Goal: Transaction & Acquisition: Register for event/course

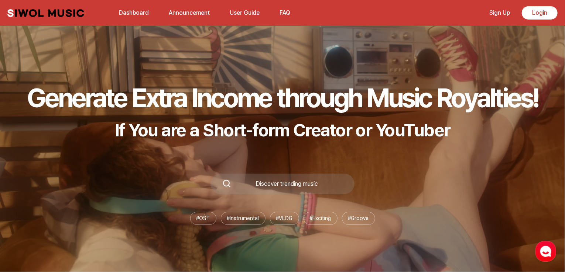
click at [509, 10] on link "Sign Up" at bounding box center [499, 13] width 30 height 16
click at [503, 13] on link "Sign Up" at bounding box center [499, 13] width 30 height 16
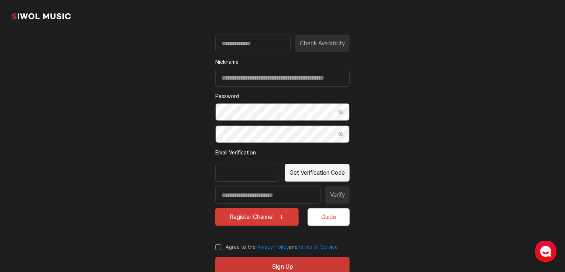
scroll to position [74, 0]
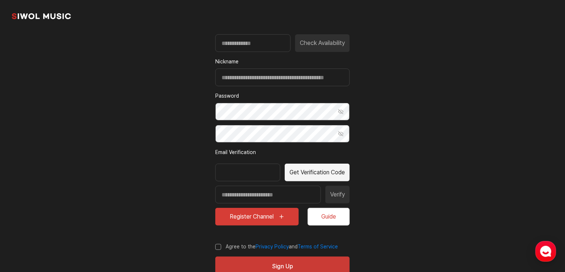
click at [310, 89] on div "Email Check Availability Nickname Password Show Password Confirm Password Show …" at bounding box center [282, 125] width 134 height 202
click at [307, 84] on input "Nickname" at bounding box center [282, 78] width 134 height 18
click at [390, 117] on section "common.brand Sign Up Welcome to SIWOL MUIC Email Check Availability Nickname Pa…" at bounding box center [282, 110] width 565 height 368
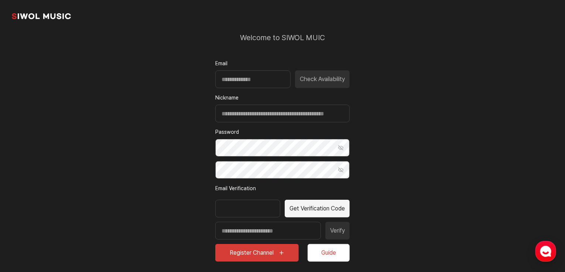
scroll to position [37, 0]
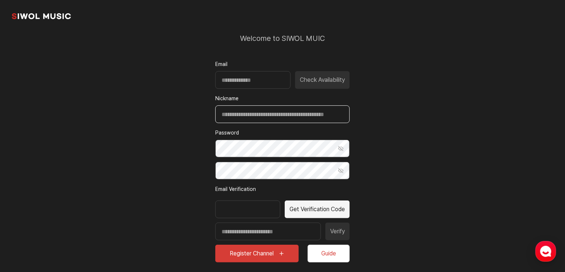
click at [296, 113] on input "Nickname" at bounding box center [282, 115] width 134 height 18
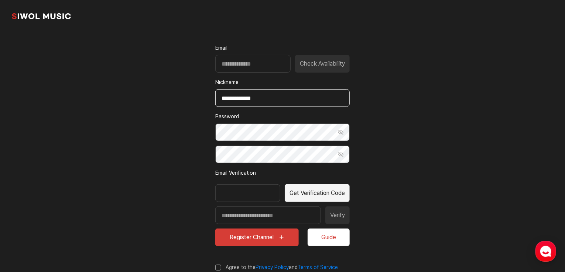
scroll to position [96, 0]
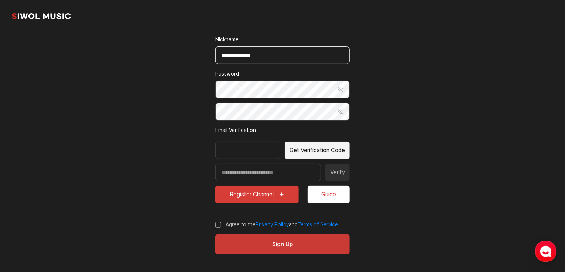
type input "**********"
click at [218, 227] on label "Agree to the Privacy Policy and Terms of Service" at bounding box center [276, 224] width 122 height 7
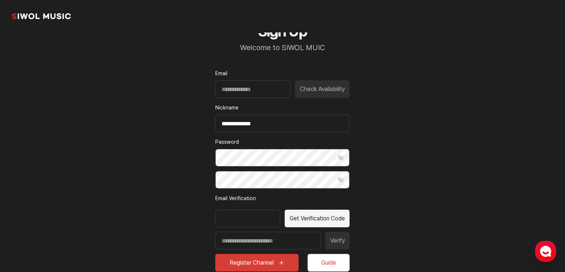
scroll to position [22, 0]
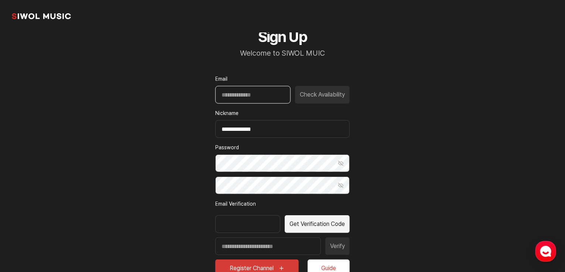
click at [257, 94] on input "Email" at bounding box center [252, 95] width 75 height 18
type input "*"
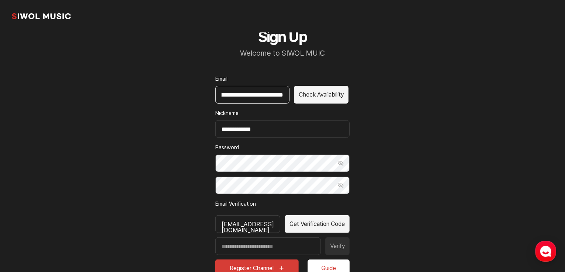
scroll to position [0, 28]
type input "**********"
click at [318, 93] on button "Check Availability" at bounding box center [321, 95] width 55 height 18
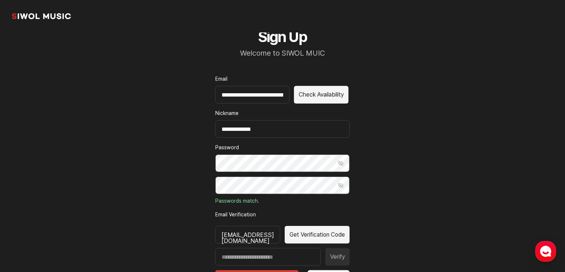
click at [272, 212] on label "Email Verification" at bounding box center [282, 215] width 134 height 8
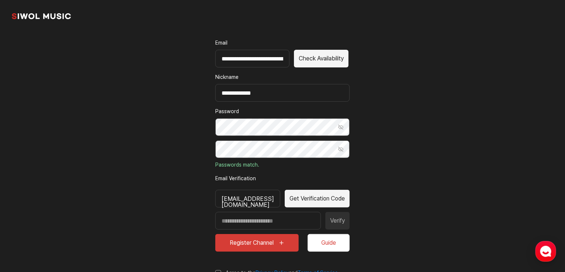
scroll to position [59, 0]
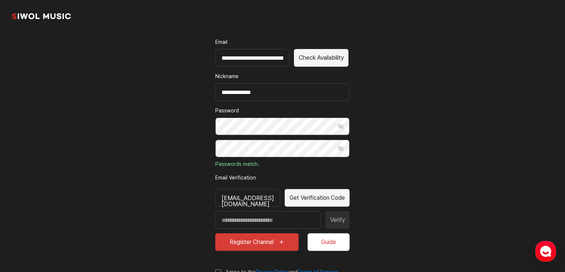
click at [349, 199] on button "Get Verification Code" at bounding box center [316, 198] width 65 height 18
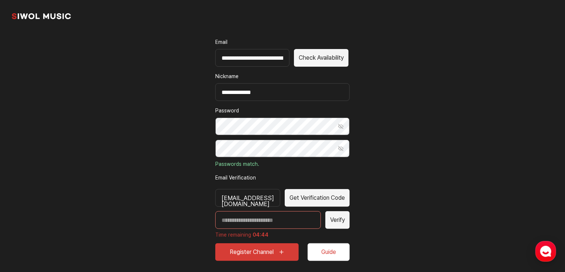
click at [254, 225] on input "Enter verification code" at bounding box center [268, 220] width 106 height 18
paste input "*****"
type input "*****"
click at [368, 223] on section "**********" at bounding box center [282, 135] width 565 height 389
click at [327, 223] on button "Verify" at bounding box center [337, 220] width 24 height 18
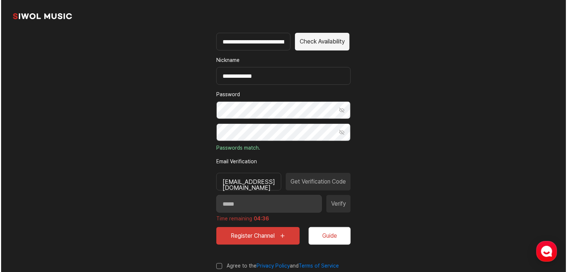
scroll to position [96, 0]
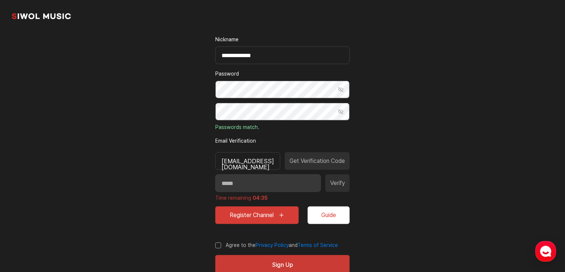
click at [329, 183] on div "***** Verify Time remaining 04:35" at bounding box center [282, 189] width 134 height 28
drag, startPoint x: 329, startPoint y: 214, endPoint x: 326, endPoint y: 217, distance: 4.2
click at [328, 214] on button "Guide" at bounding box center [328, 216] width 42 height 18
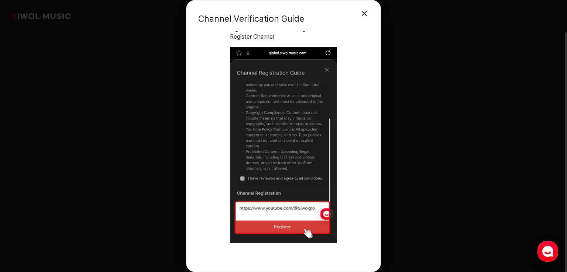
scroll to position [0, 0]
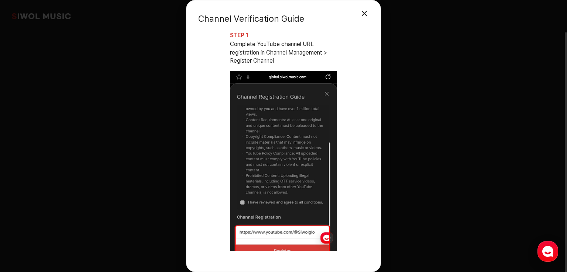
click at [487, 154] on div "Channel Verification Guide Close Modal STEP 1 Complete YouTube channel URL regi…" at bounding box center [283, 136] width 567 height 272
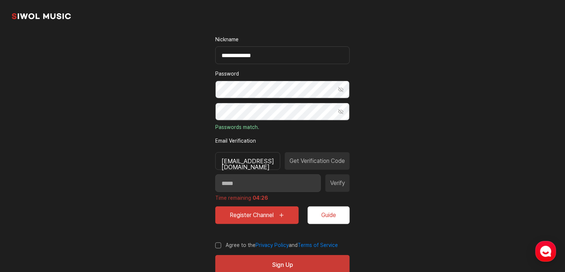
click at [311, 207] on button "Guide" at bounding box center [328, 216] width 42 height 18
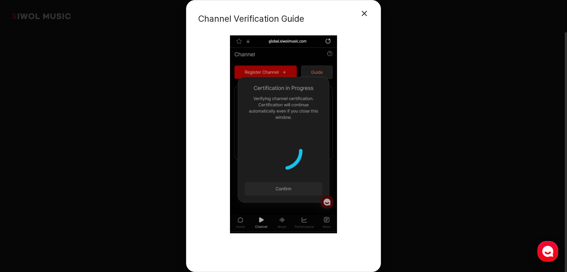
scroll to position [1584, 0]
click at [368, 238] on div "Channel Verification Guide Close Modal STEP 1 Complete YouTube channel URL regi…" at bounding box center [283, 136] width 195 height 272
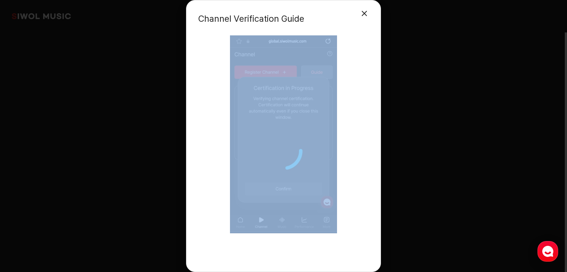
drag, startPoint x: 369, startPoint y: 238, endPoint x: 366, endPoint y: 231, distance: 7.8
click at [366, 231] on div "Channel Verification Guide Close Modal STEP 1 Complete YouTube channel URL regi…" at bounding box center [283, 136] width 195 height 272
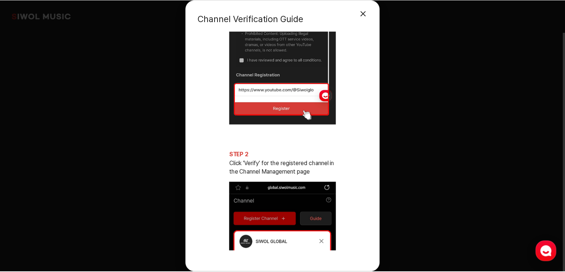
scroll to position [0, 0]
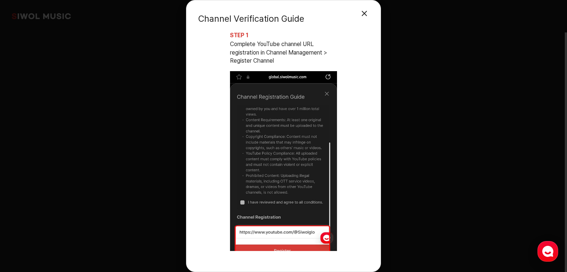
click at [364, 11] on button "Close Modal" at bounding box center [364, 13] width 15 height 15
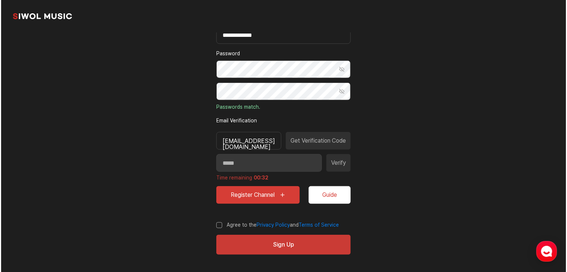
scroll to position [117, 0]
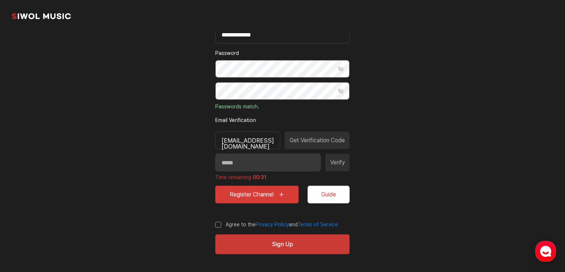
click at [276, 194] on button "Register Channel" at bounding box center [256, 195] width 83 height 18
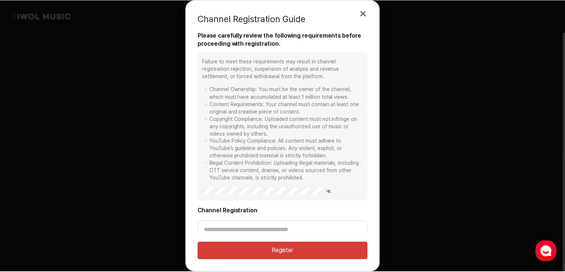
scroll to position [6, 0]
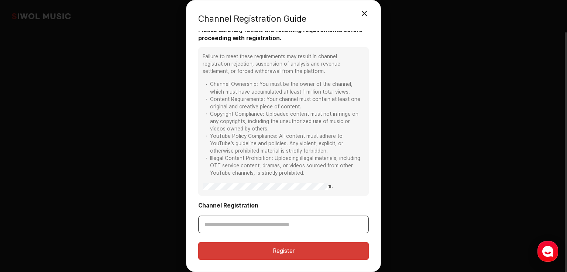
click at [271, 218] on input "Channel Registration" at bounding box center [283, 225] width 170 height 18
paste input "**********"
type input "**********"
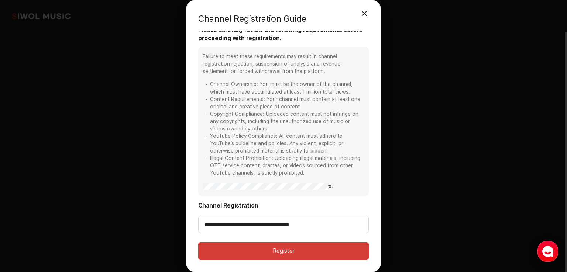
click at [314, 211] on div "**********" at bounding box center [283, 218] width 170 height 32
click at [314, 254] on button "Register" at bounding box center [283, 251] width 170 height 18
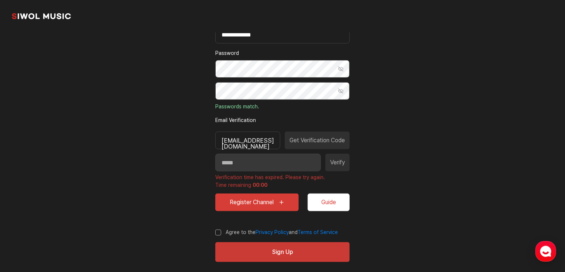
type input "**********"
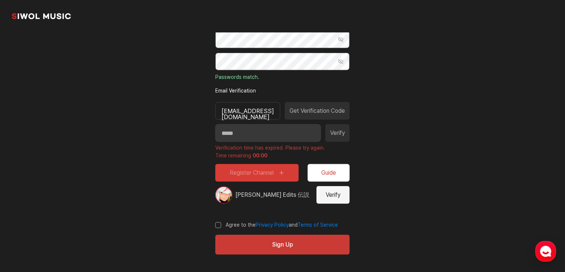
scroll to position [146, 0]
click at [340, 199] on button "Verify" at bounding box center [332, 195] width 33 height 18
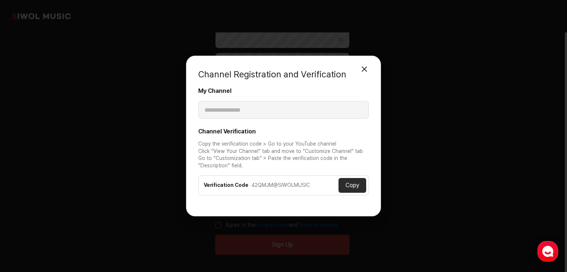
click at [356, 187] on button "Copy" at bounding box center [352, 185] width 28 height 15
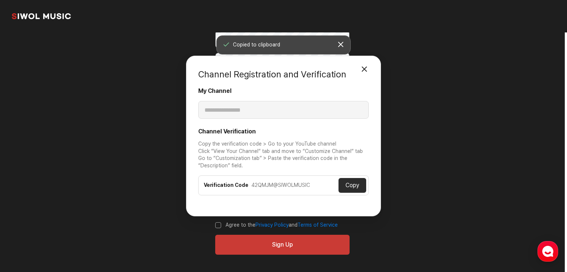
click at [345, 186] on button "Copy" at bounding box center [352, 185] width 28 height 15
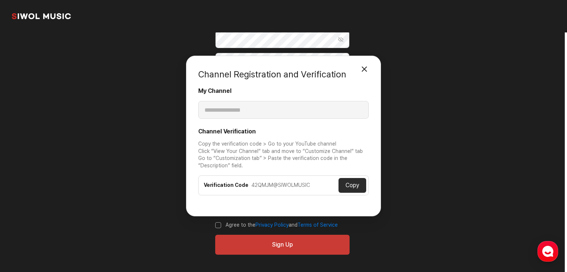
click at [348, 183] on button "Copy" at bounding box center [352, 185] width 28 height 15
click at [366, 70] on button "Close Modal" at bounding box center [364, 69] width 15 height 15
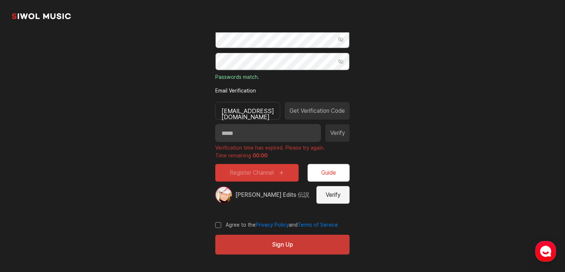
click at [333, 199] on button "Verify" at bounding box center [332, 195] width 33 height 18
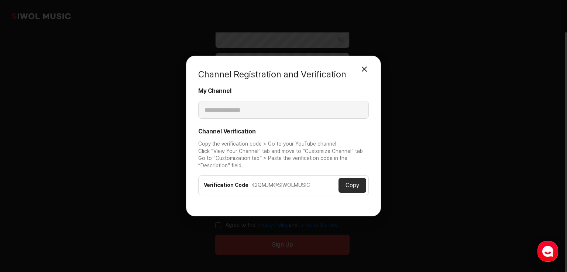
click at [360, 70] on button "Close Modal" at bounding box center [364, 69] width 15 height 15
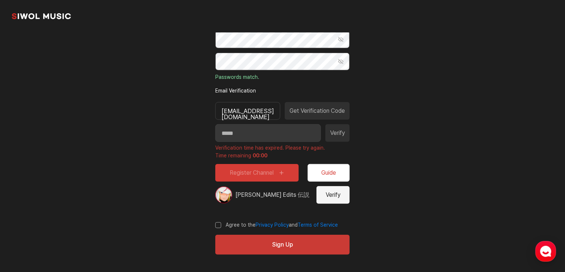
click at [330, 203] on button "Verify" at bounding box center [332, 195] width 33 height 18
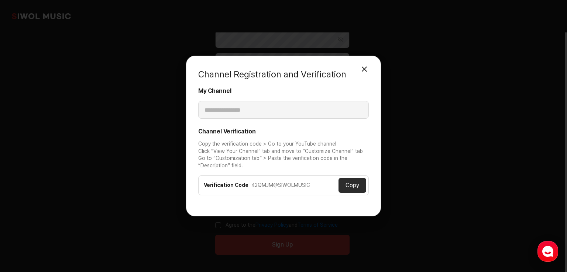
click at [364, 69] on button "Close Modal" at bounding box center [364, 69] width 15 height 15
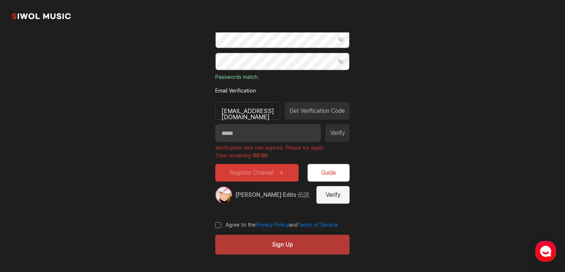
click at [304, 243] on button "Sign Up" at bounding box center [282, 245] width 134 height 20
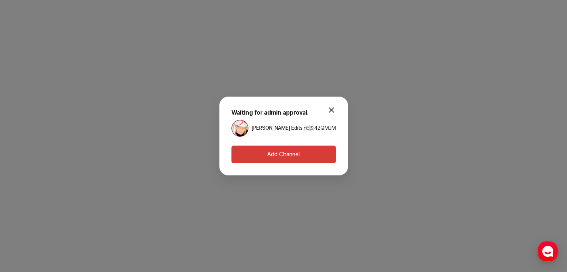
click at [306, 154] on button "Add Channel" at bounding box center [283, 155] width 104 height 18
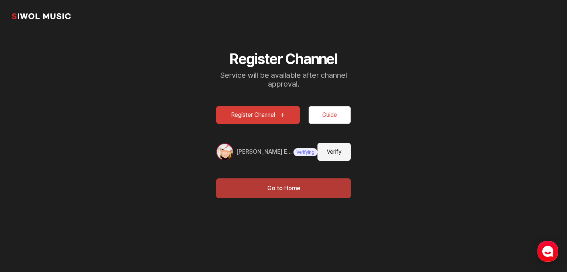
click at [319, 189] on button "Go to Home" at bounding box center [283, 189] width 134 height 20
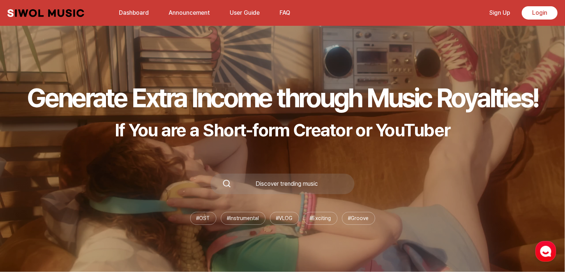
click at [531, 20] on div "Siwol Music Dashboard Announcement User Guide FAQ Sign Up Login Dashboard Annou…" at bounding box center [282, 13] width 565 height 26
click at [534, 14] on link "Login" at bounding box center [539, 12] width 36 height 13
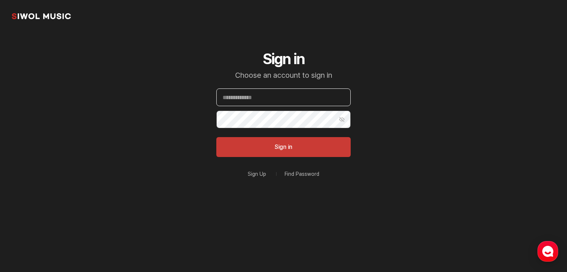
click at [255, 96] on input "Email" at bounding box center [283, 98] width 134 height 18
type input "**********"
click at [216, 137] on button "Sign in" at bounding box center [283, 147] width 134 height 20
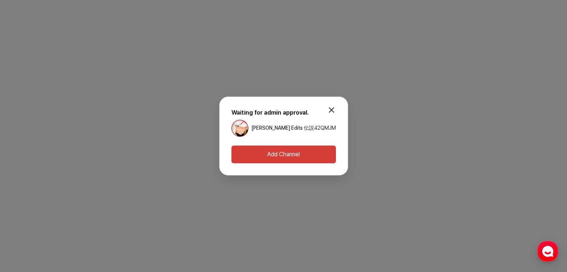
click at [318, 123] on div "Minatão Edits 伝説 42QMJM" at bounding box center [283, 128] width 104 height 17
click at [290, 162] on button "Add Channel" at bounding box center [283, 155] width 104 height 18
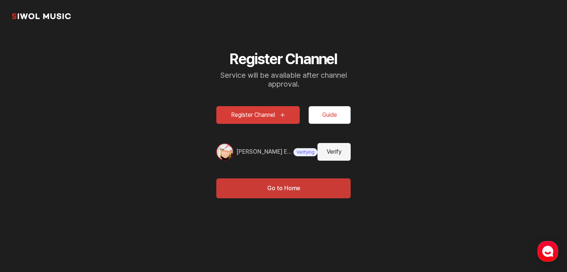
click at [341, 151] on button "Verify" at bounding box center [333, 152] width 33 height 18
type input "**********"
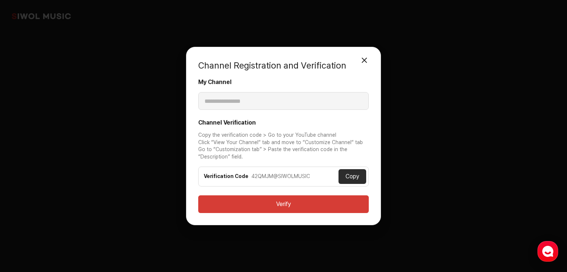
click at [289, 207] on button "Verify" at bounding box center [283, 205] width 170 height 18
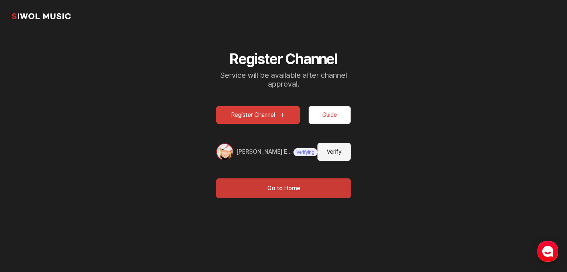
click at [324, 155] on button "Verify" at bounding box center [333, 152] width 33 height 18
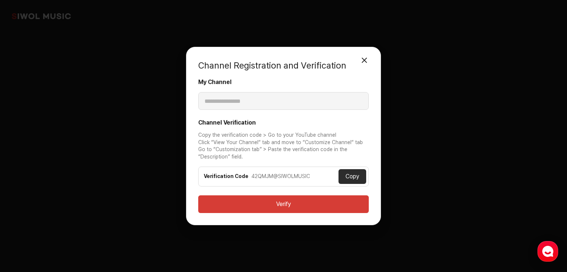
click at [304, 210] on button "Verify" at bounding box center [283, 205] width 170 height 18
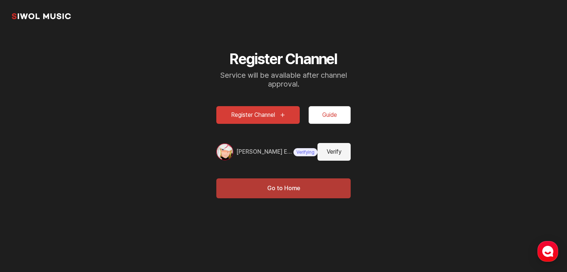
click at [289, 189] on button "Go to Home" at bounding box center [283, 189] width 134 height 20
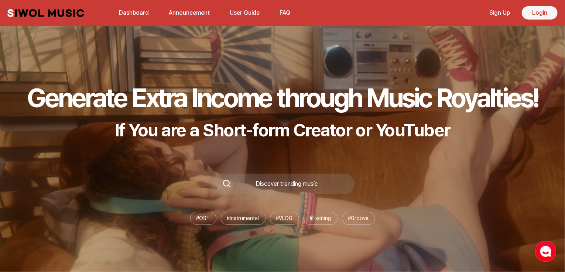
click at [544, 18] on link "Login" at bounding box center [539, 12] width 36 height 13
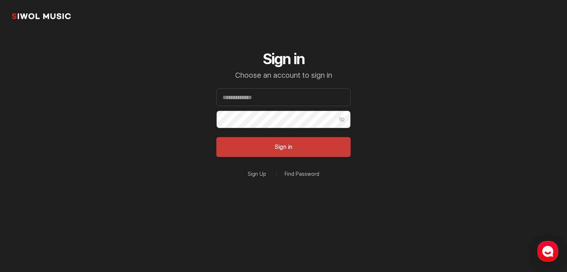
click at [249, 106] on form "Email Password Show Password Sign in" at bounding box center [283, 123] width 134 height 69
click at [251, 101] on input "Email" at bounding box center [283, 98] width 134 height 18
drag, startPoint x: 266, startPoint y: 89, endPoint x: 268, endPoint y: 94, distance: 5.0
click at [266, 89] on input "Email" at bounding box center [283, 98] width 134 height 18
type input "**********"
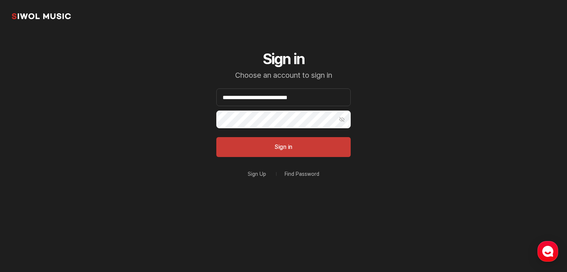
click at [216, 137] on button "Sign in" at bounding box center [283, 147] width 134 height 20
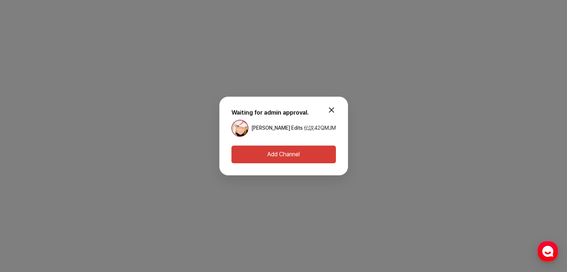
drag, startPoint x: 323, startPoint y: 128, endPoint x: 317, endPoint y: 137, distance: 10.6
click at [323, 129] on span "42QMJM" at bounding box center [325, 128] width 22 height 6
click at [304, 148] on button "Add Channel" at bounding box center [283, 155] width 104 height 18
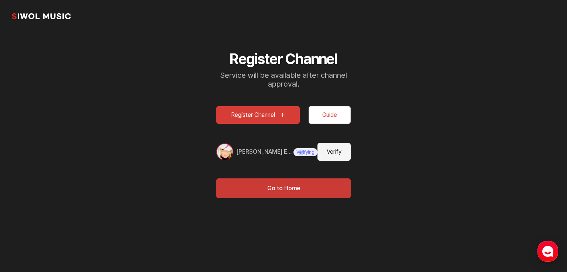
click at [295, 150] on span "Verifying" at bounding box center [305, 152] width 24 height 8
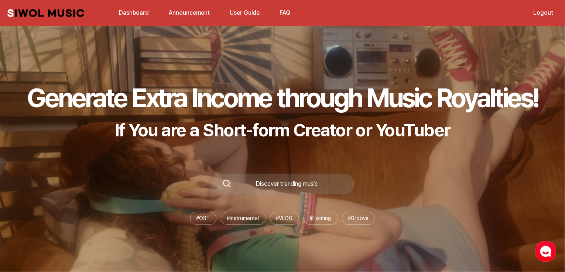
click at [135, 14] on link "Dashboard" at bounding box center [133, 13] width 39 height 16
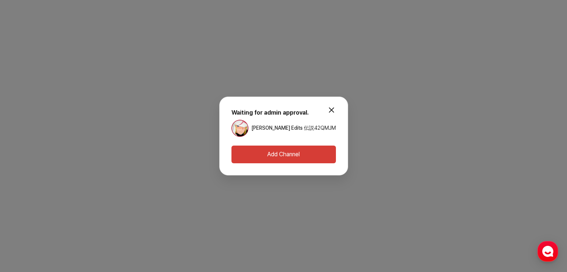
click at [270, 146] on button "Add Channel" at bounding box center [283, 155] width 104 height 18
